Goal: Information Seeking & Learning: Learn about a topic

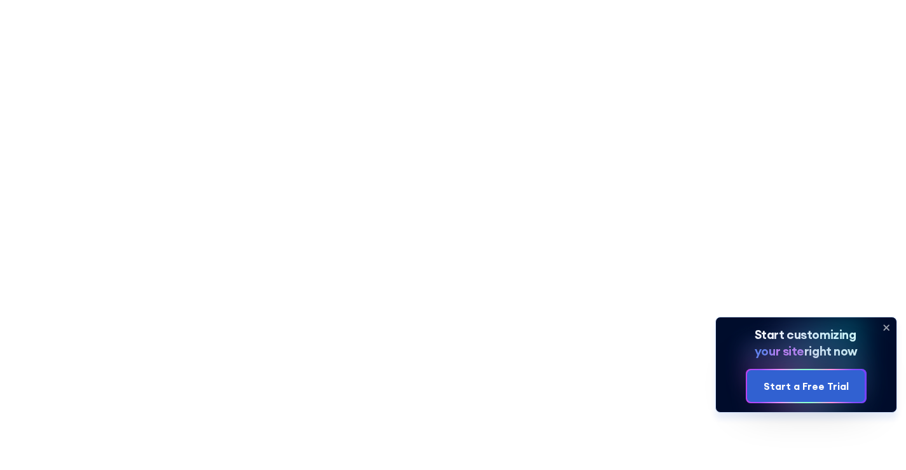
click at [888, 326] on icon at bounding box center [886, 328] width 5 height 5
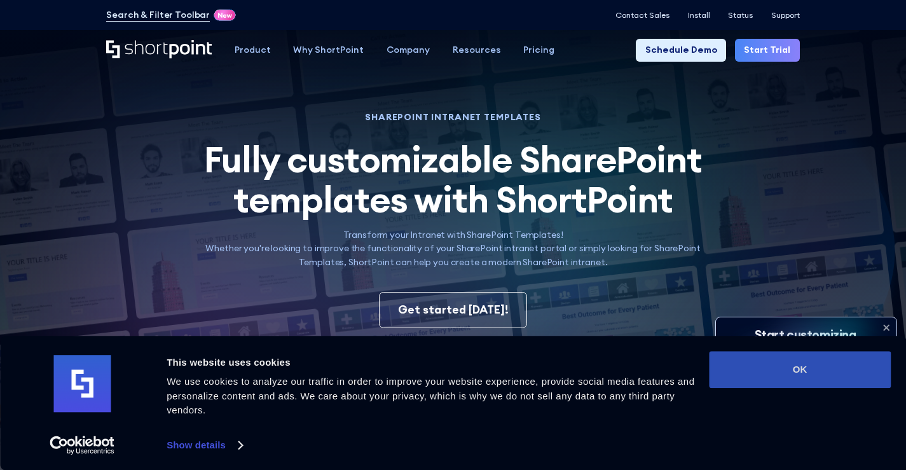
click at [808, 368] on button "OK" at bounding box center [800, 369] width 182 height 37
click at [806, 366] on button "OK" at bounding box center [800, 369] width 182 height 37
click at [808, 373] on button "OK" at bounding box center [800, 369] width 182 height 37
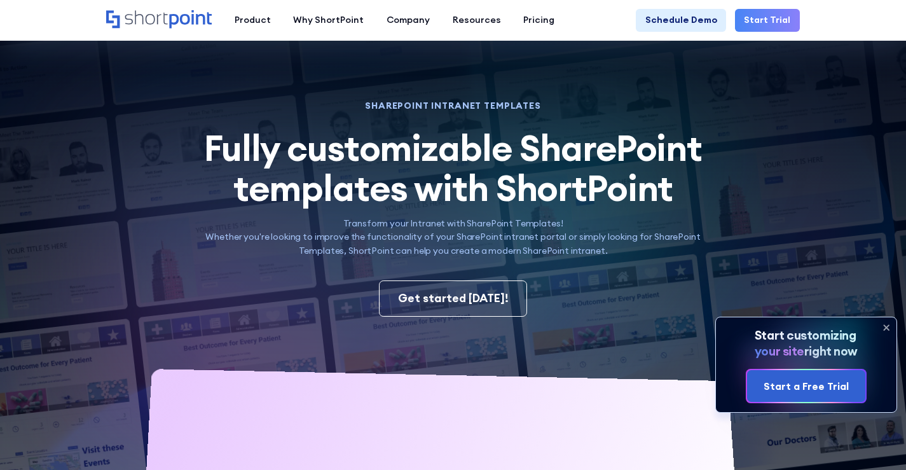
scroll to position [277, 0]
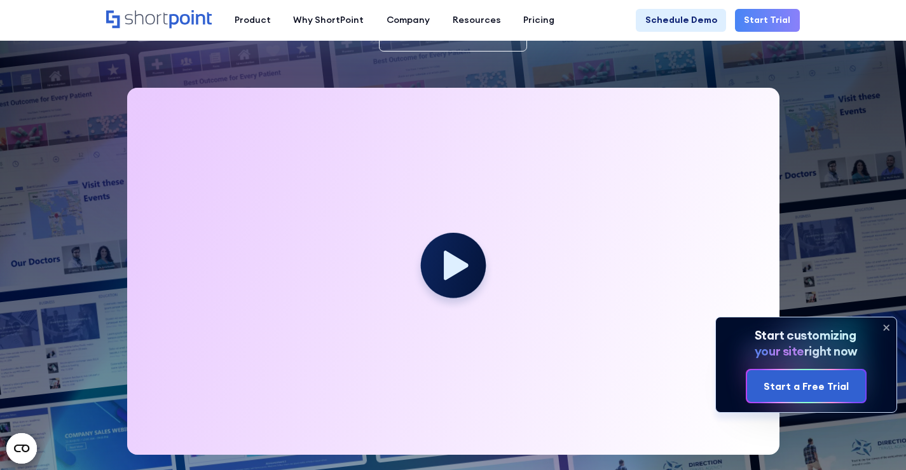
click at [458, 251] on icon at bounding box center [456, 265] width 25 height 29
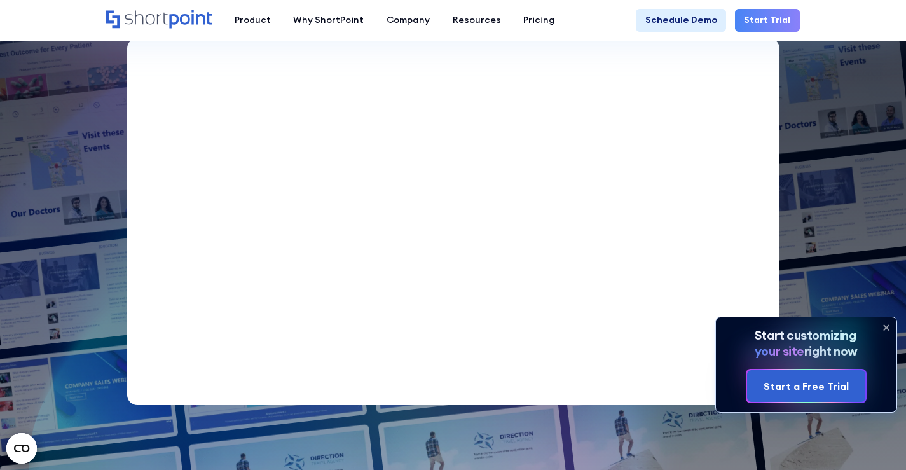
scroll to position [0, 0]
click at [887, 326] on icon at bounding box center [886, 327] width 20 height 20
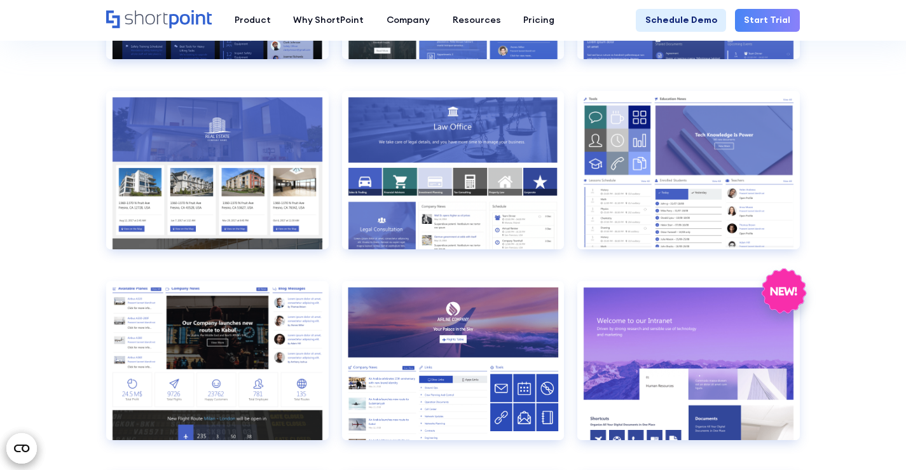
scroll to position [1194, 0]
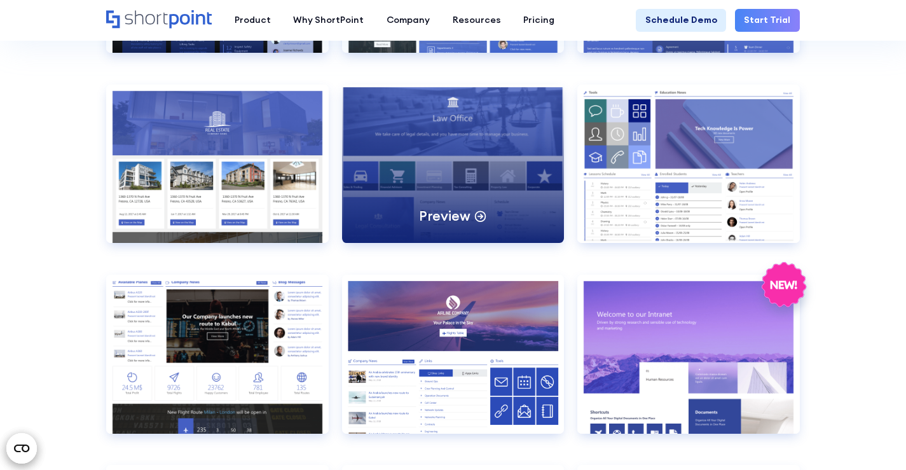
click at [448, 134] on div "Preview" at bounding box center [453, 164] width 222 height 158
